Goal: Information Seeking & Learning: Learn about a topic

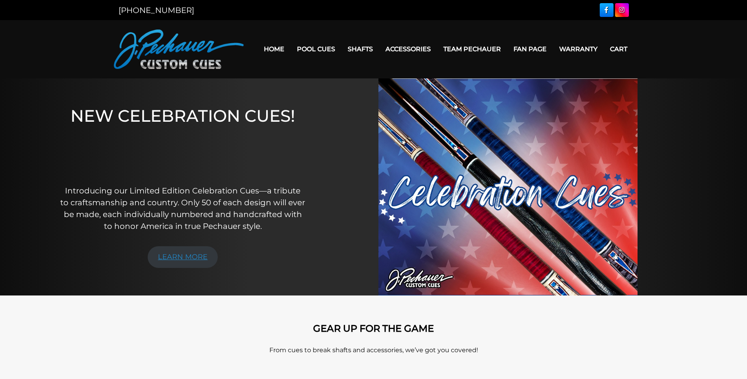
click at [170, 258] on link "LEARN MORE" at bounding box center [183, 257] width 70 height 22
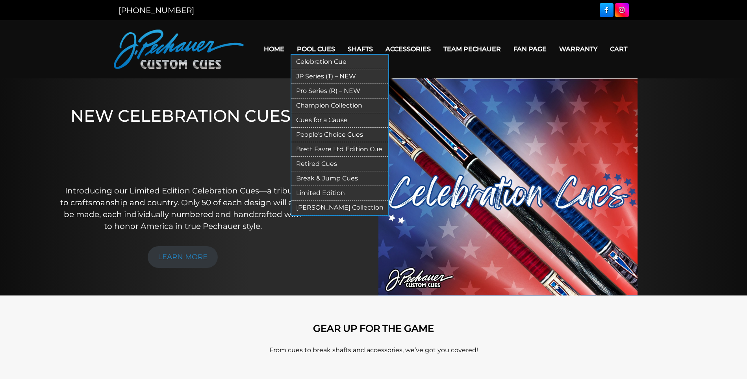
click at [303, 49] on link "Pool Cues" at bounding box center [316, 49] width 51 height 20
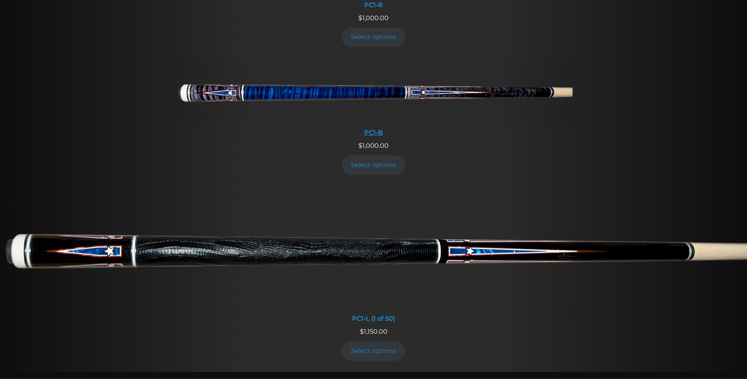
scroll to position [420, 0]
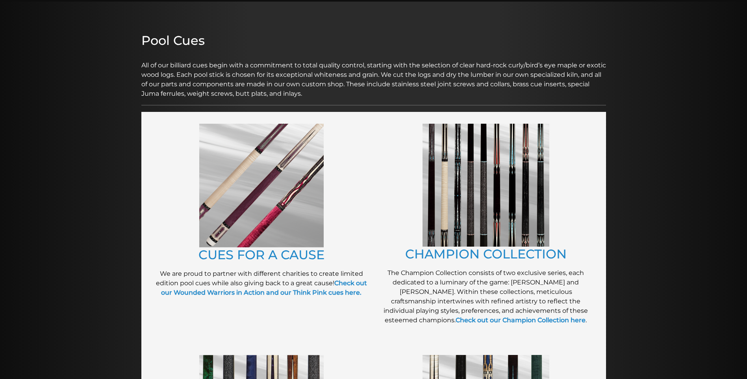
scroll to position [79, 0]
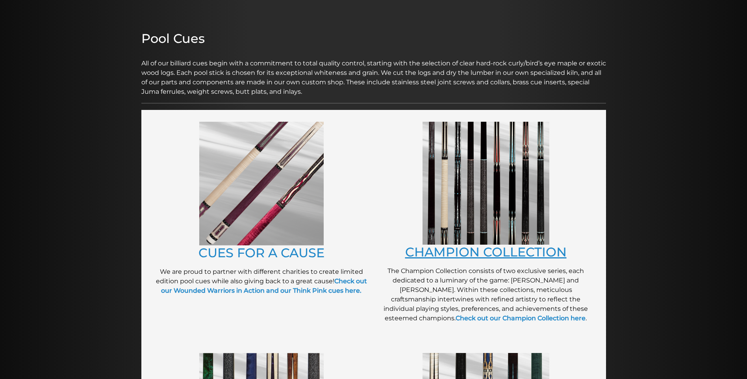
click at [504, 253] on link "CHAMPION COLLECTION" at bounding box center [486, 251] width 162 height 15
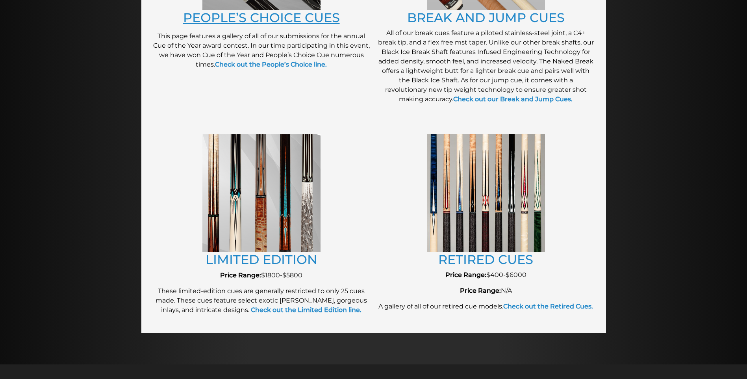
scroll to position [781, 0]
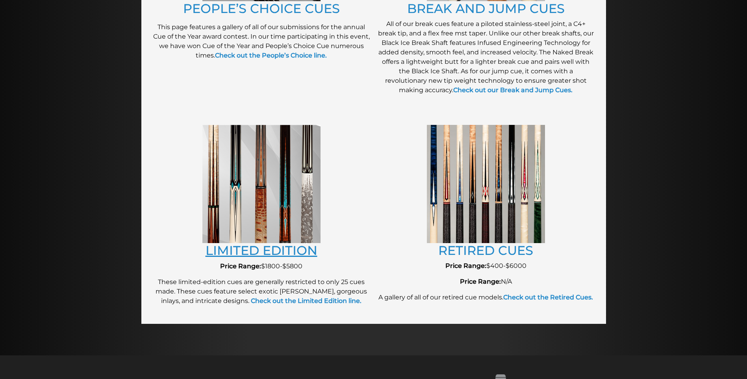
click at [263, 249] on link "LIMITED EDITION" at bounding box center [262, 250] width 112 height 15
click at [495, 254] on link "RETIRED CUES" at bounding box center [486, 250] width 95 height 15
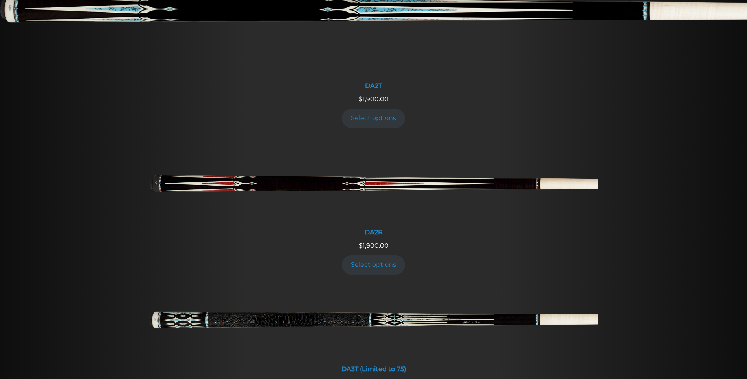
scroll to position [1216, 0]
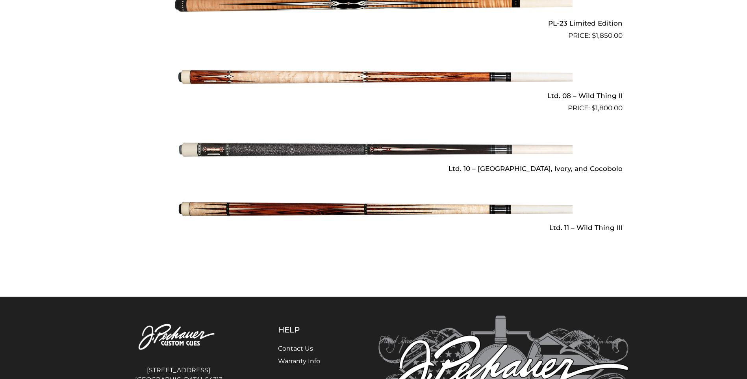
scroll to position [1181, 0]
